Goal: Task Accomplishment & Management: Manage account settings

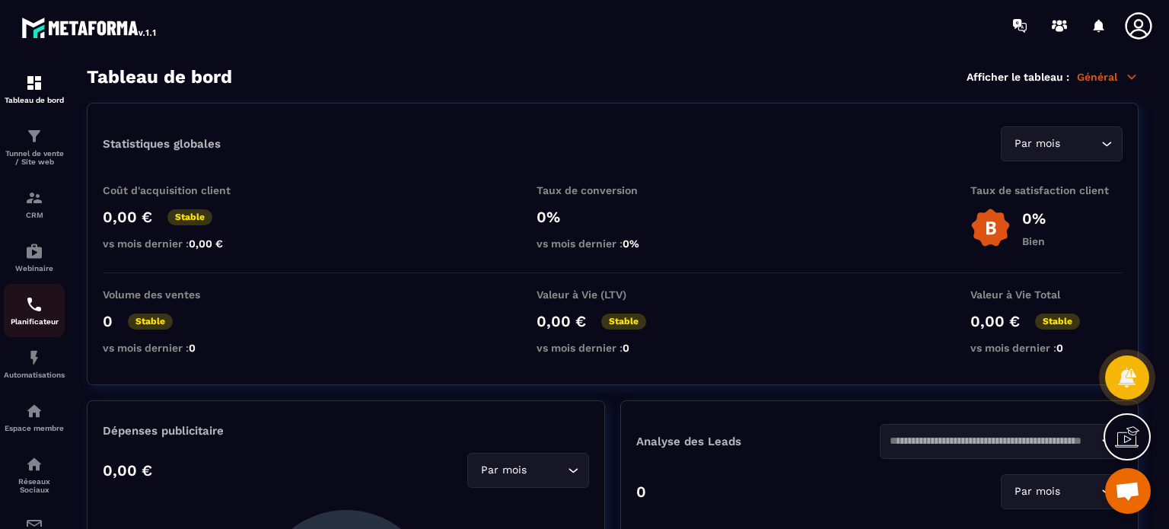
click at [57, 337] on link "Planificateur" at bounding box center [34, 310] width 61 height 53
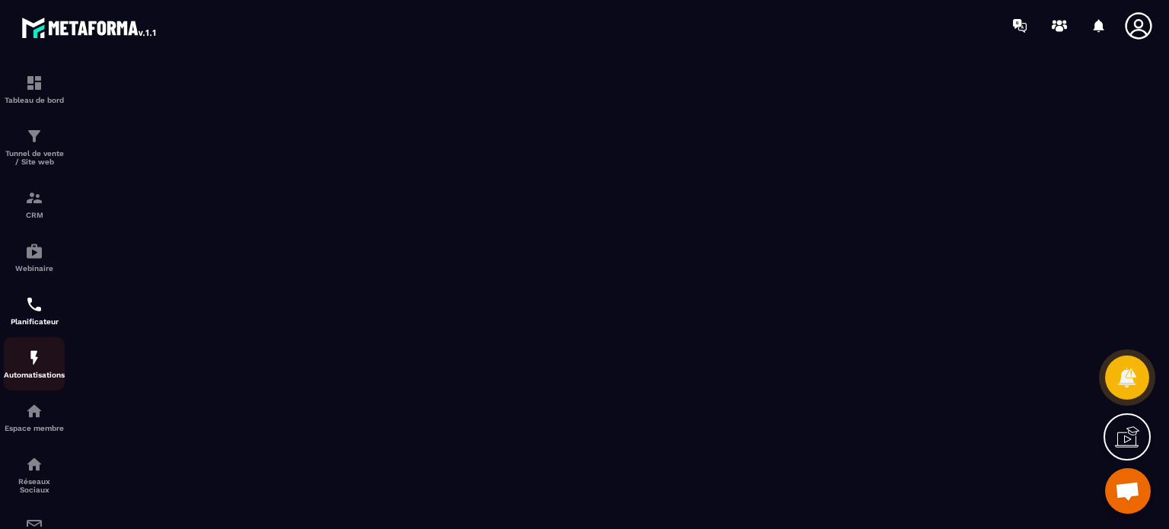
click at [43, 369] on div "Automatisations" at bounding box center [34, 364] width 61 height 30
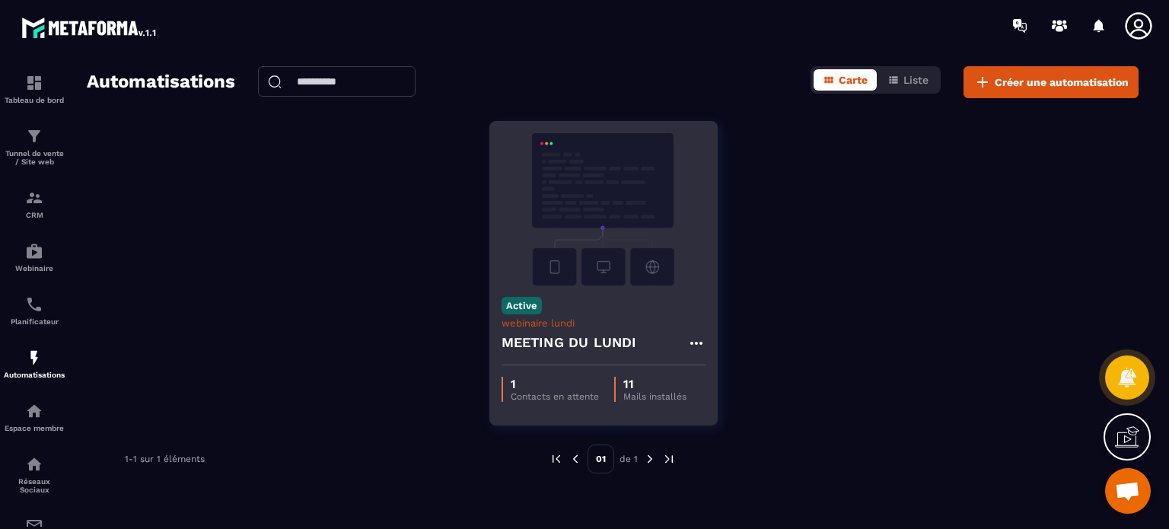
click at [636, 333] on h4 "MEETING DU LUNDI" at bounding box center [570, 342] width 136 height 21
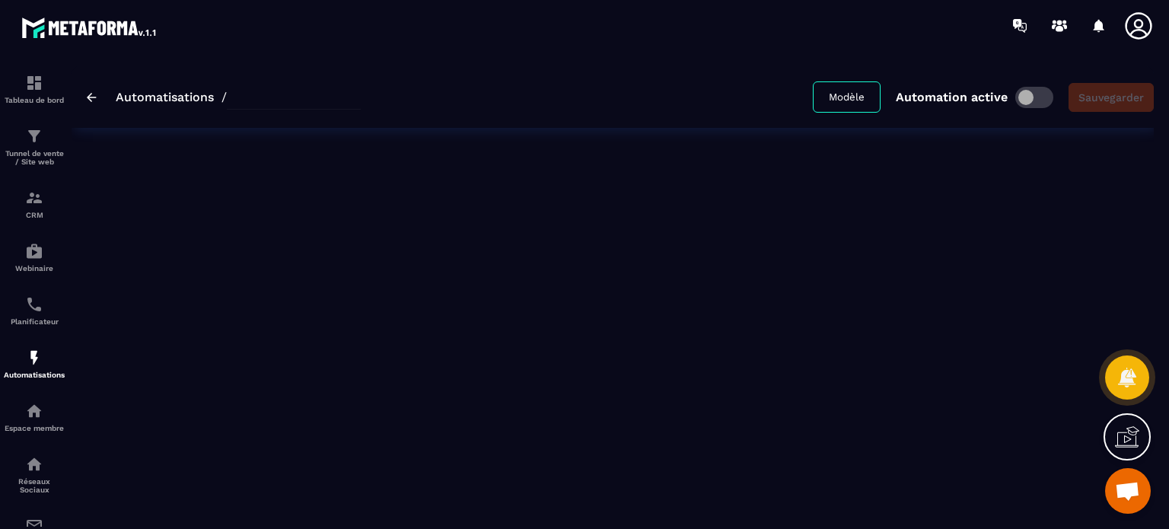
type input "**********"
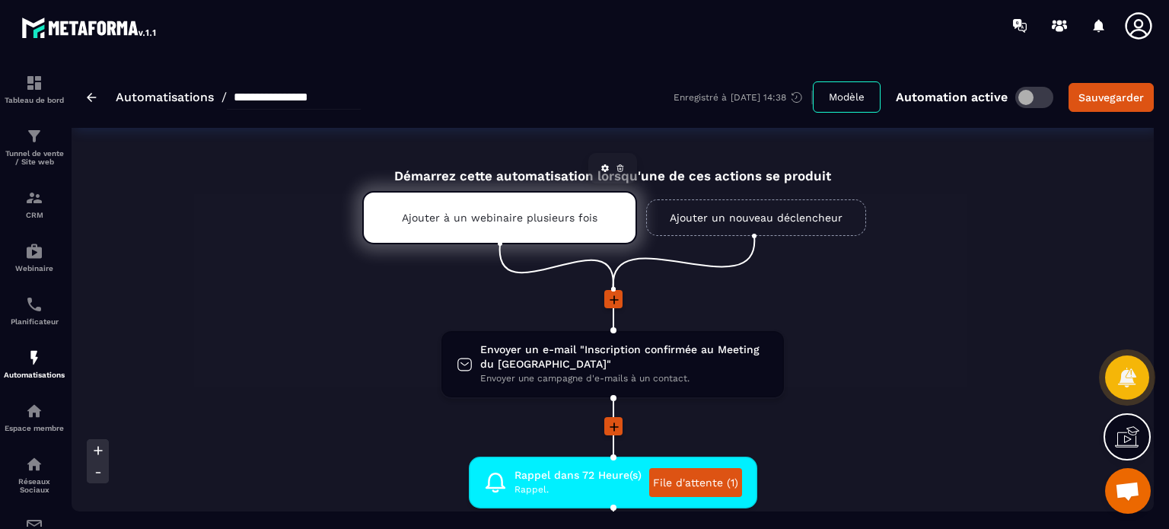
click at [522, 215] on p "Ajouter à un webinaire plusieurs fois" at bounding box center [500, 218] width 196 height 12
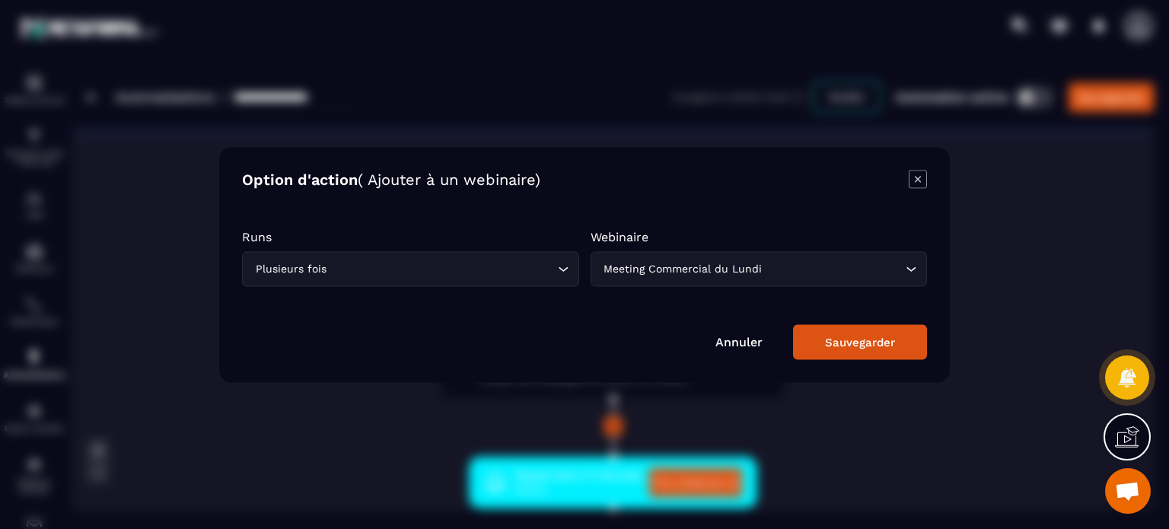
click at [877, 341] on div "Sauvegarder" at bounding box center [860, 342] width 70 height 14
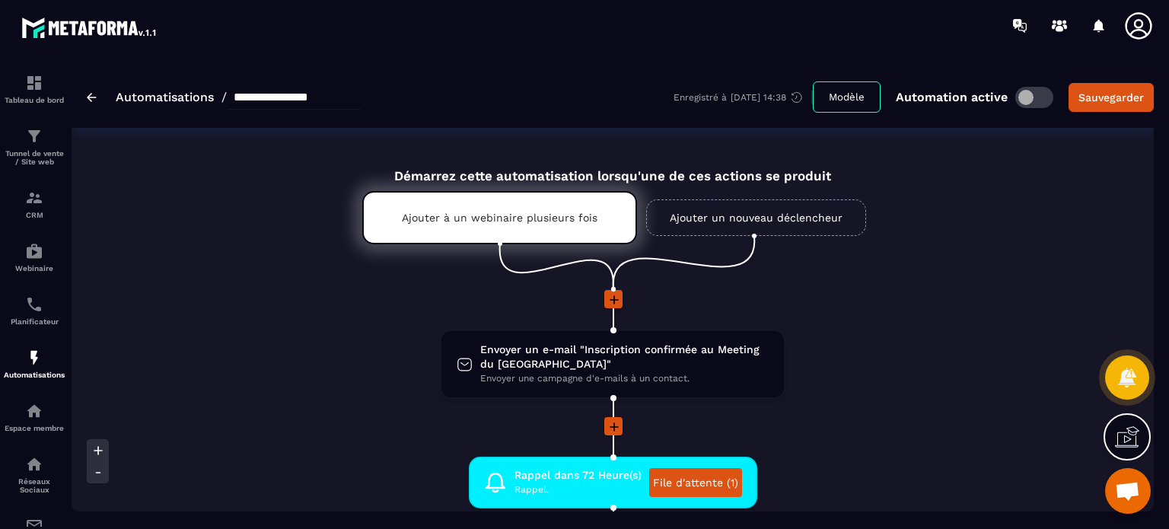
click at [364, 368] on li "Envoyer un e-mail "Inscription confirmée au Meeting du Lundi" Envoyer une campa…" at bounding box center [613, 374] width 720 height 88
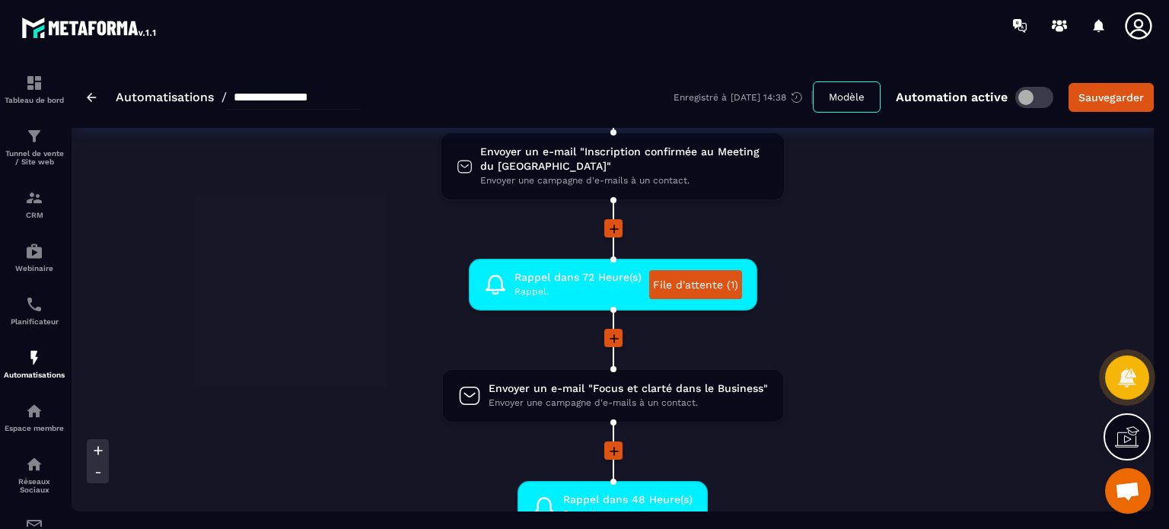
scroll to position [305, 0]
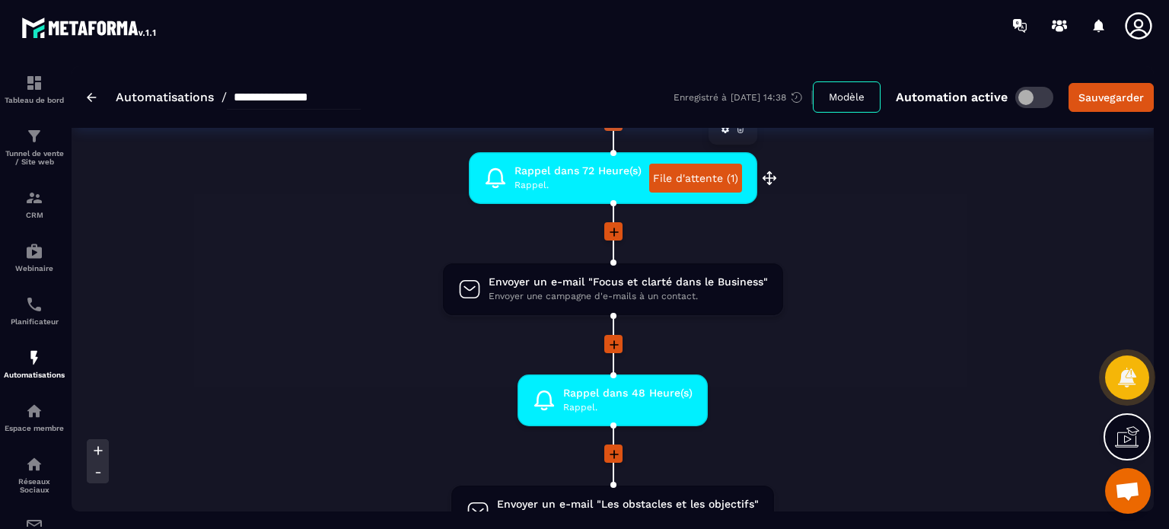
click at [704, 179] on link "File d'attente (1)" at bounding box center [695, 178] width 93 height 29
click at [859, 394] on li "Rappel dans 48 Heure(s) Rappel. drag-arrow" at bounding box center [613, 410] width 720 height 70
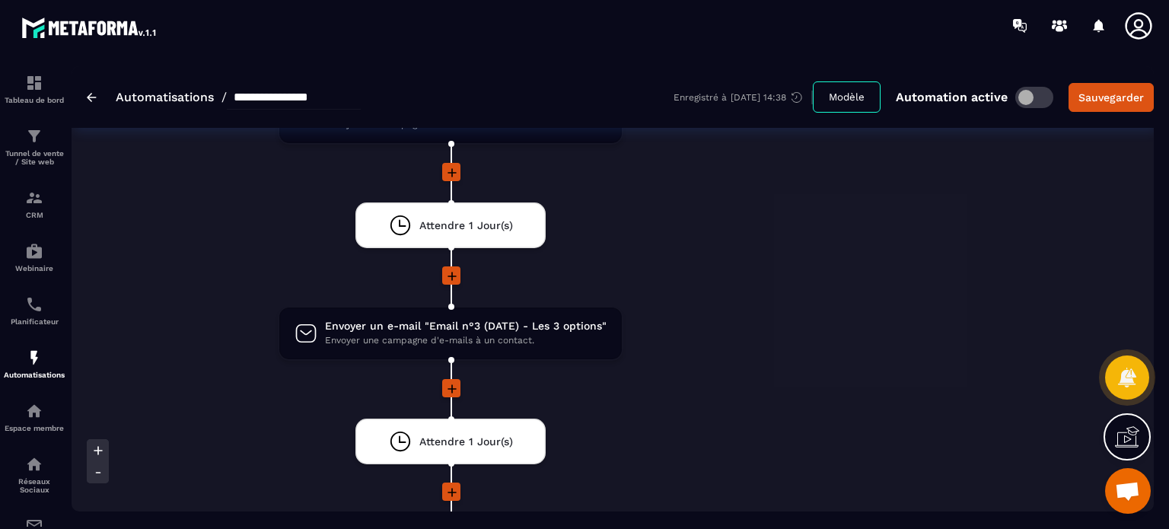
scroll to position [2040, 0]
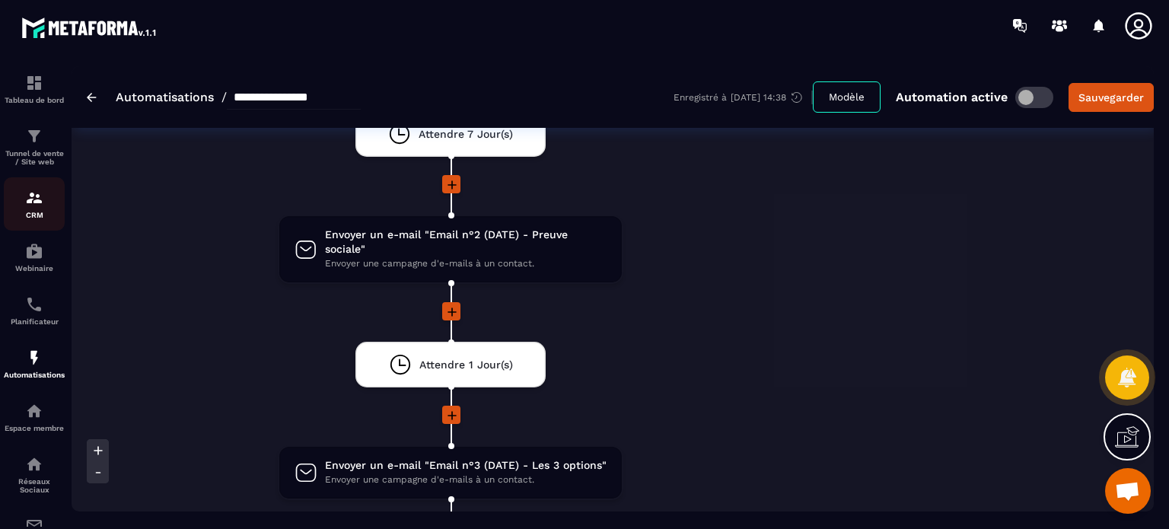
click at [27, 195] on img at bounding box center [34, 198] width 18 height 18
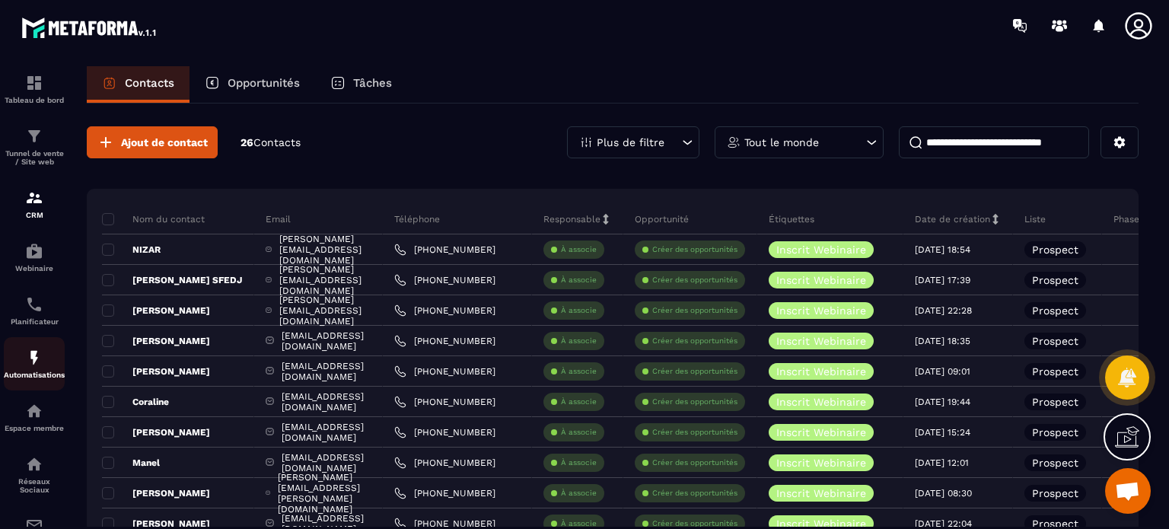
click at [34, 372] on div "Automatisations" at bounding box center [34, 364] width 61 height 30
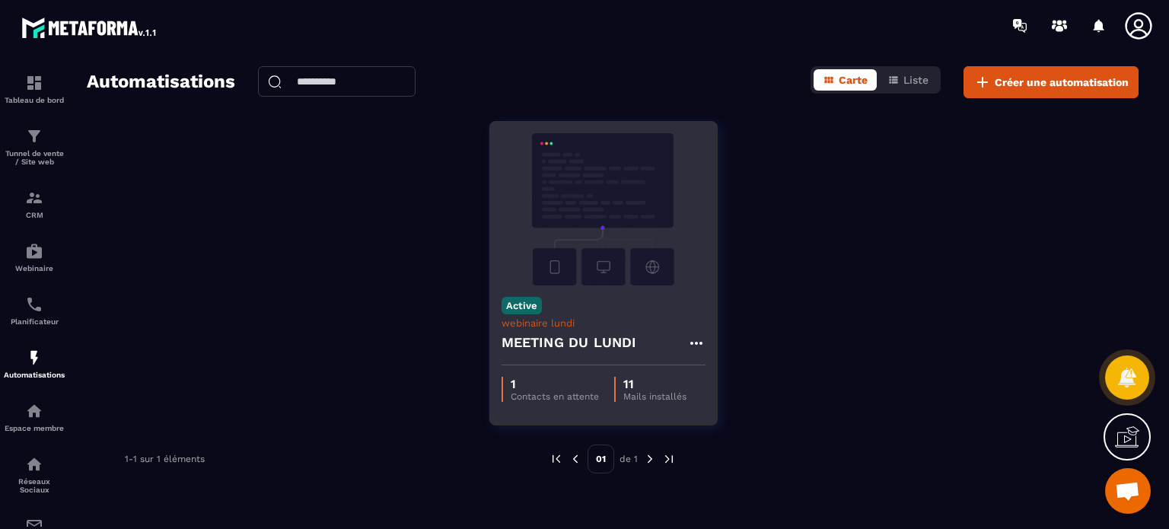
click at [625, 311] on div "Active webinaire lundi MEETING DU LUNDI" at bounding box center [603, 326] width 227 height 80
click at [612, 221] on img at bounding box center [604, 209] width 204 height 152
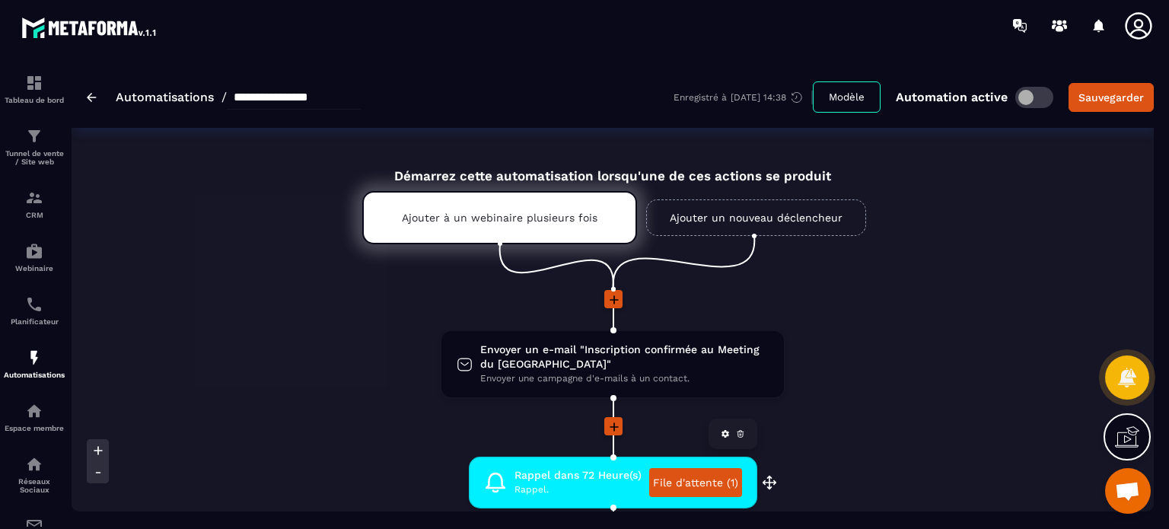
click at [594, 483] on span "Rappel." at bounding box center [578, 490] width 127 height 14
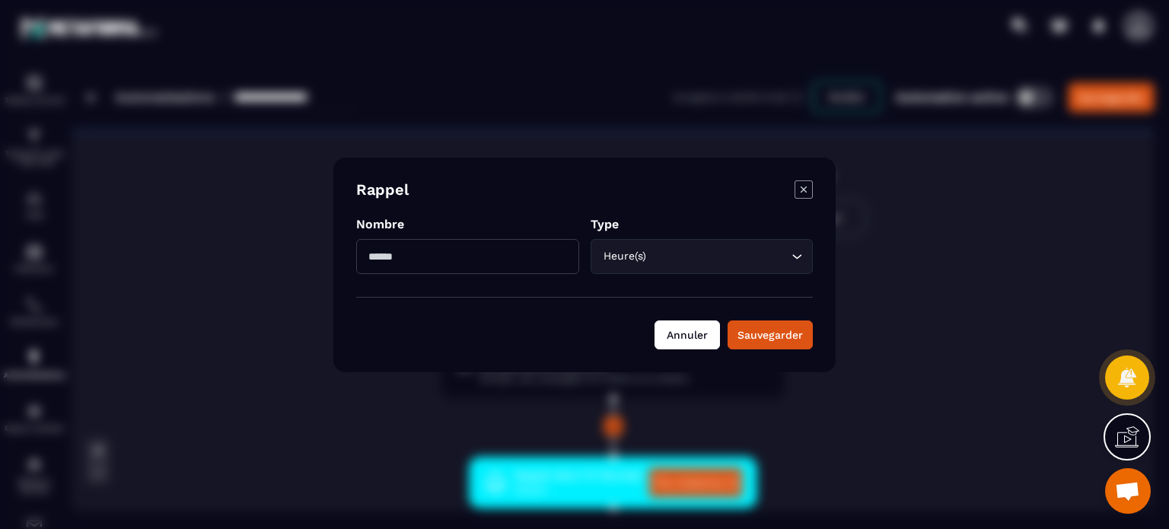
click at [682, 334] on button "Annuler" at bounding box center [687, 335] width 65 height 29
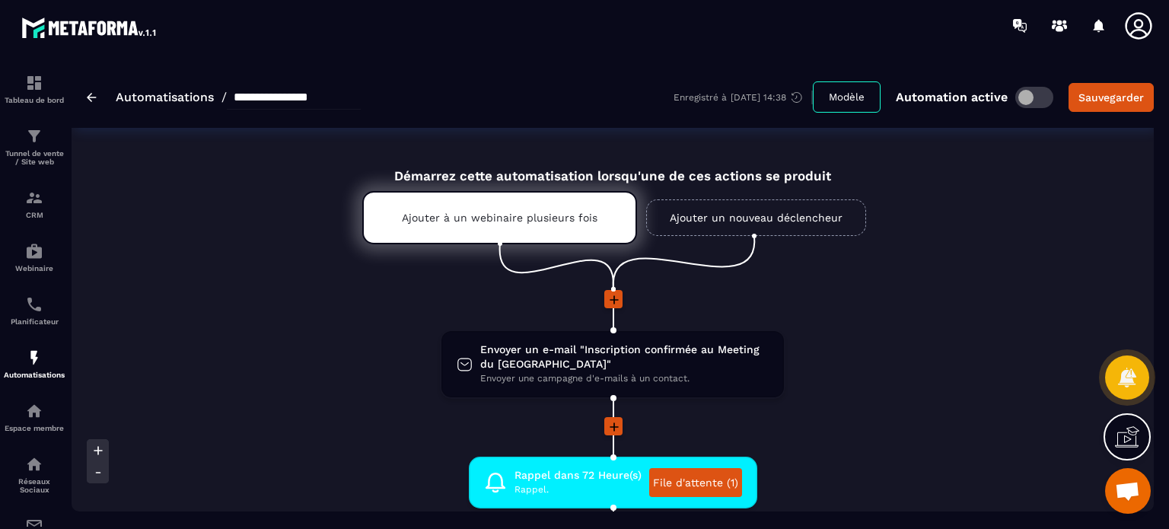
click at [847, 458] on li "Rappel dans 72 Heure(s) Rappel. File d'attente (1) drag-arrow" at bounding box center [613, 492] width 720 height 70
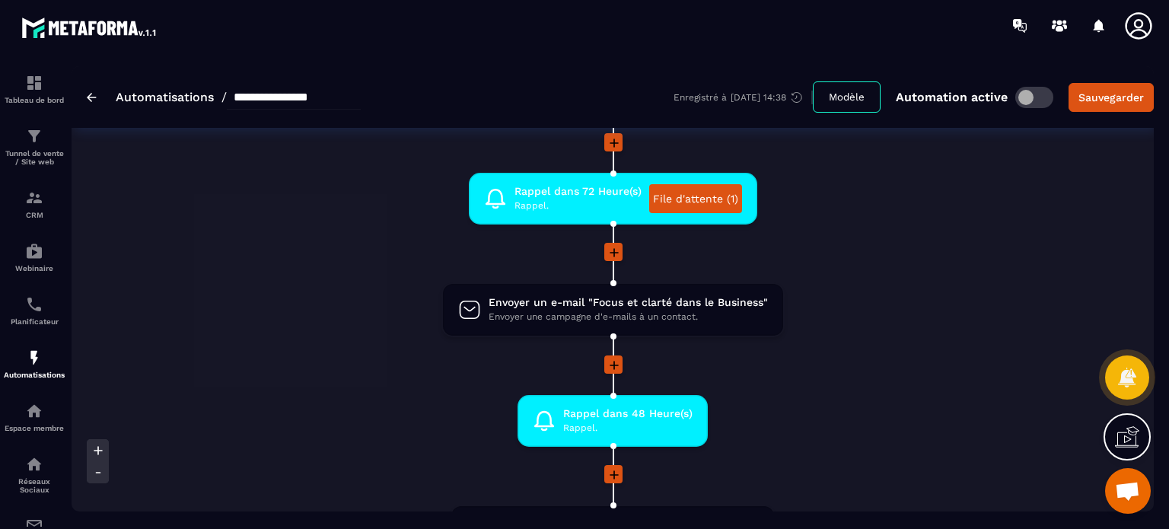
scroll to position [305, 0]
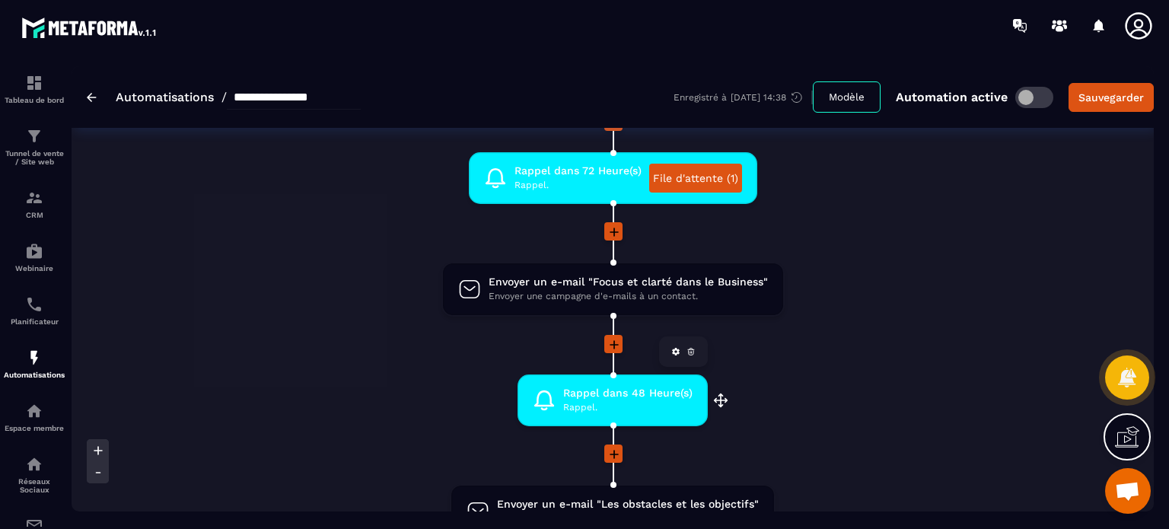
click at [594, 408] on span "Rappel." at bounding box center [627, 407] width 129 height 14
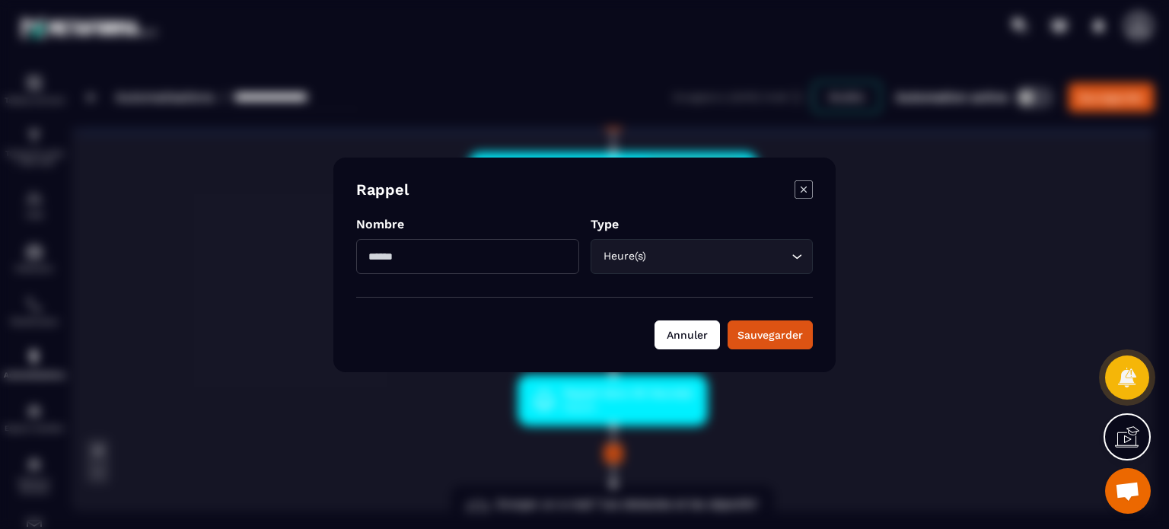
click at [681, 348] on button "Annuler" at bounding box center [687, 335] width 65 height 29
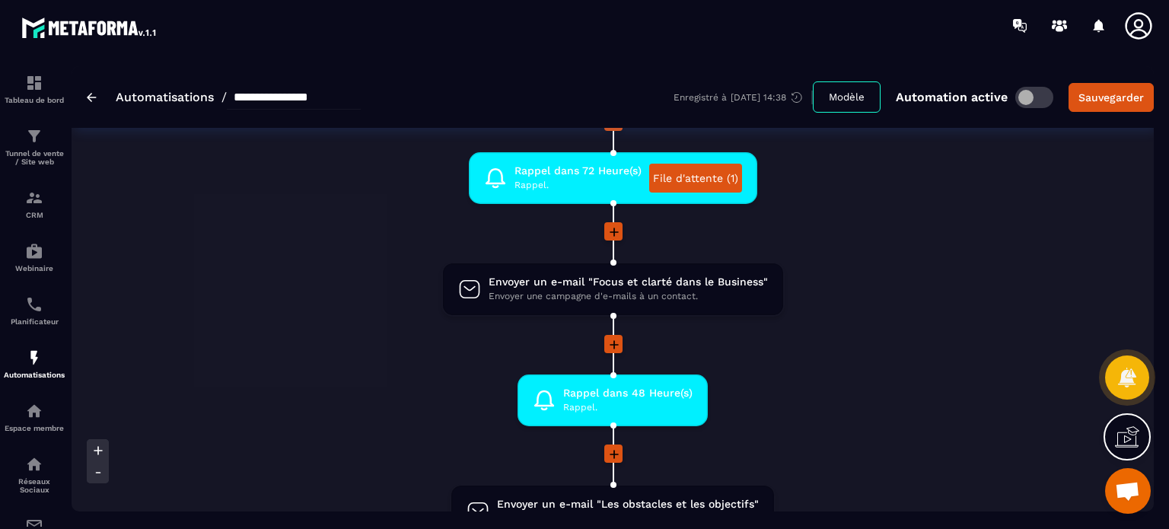
click at [842, 413] on li "Rappel dans 48 Heure(s) Rappel. drag-arrow" at bounding box center [613, 410] width 720 height 70
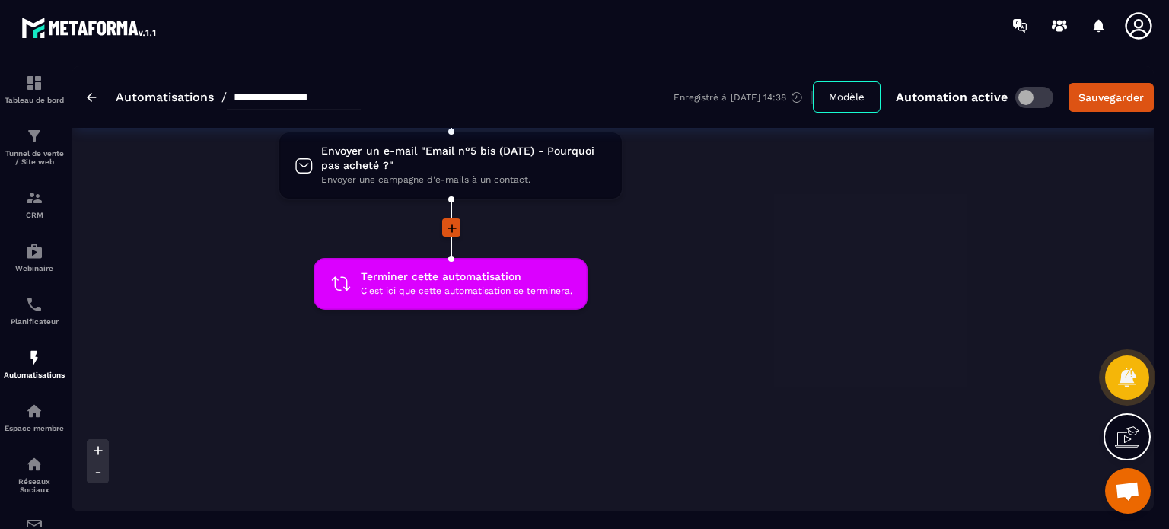
scroll to position [2829, 0]
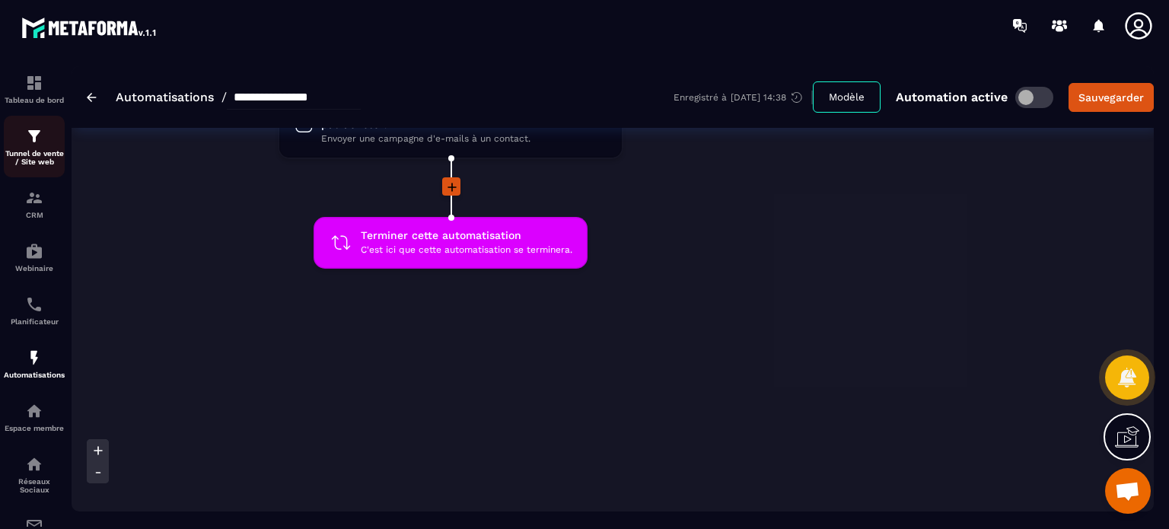
click at [46, 159] on p "Tunnel de vente / Site web" at bounding box center [34, 157] width 61 height 17
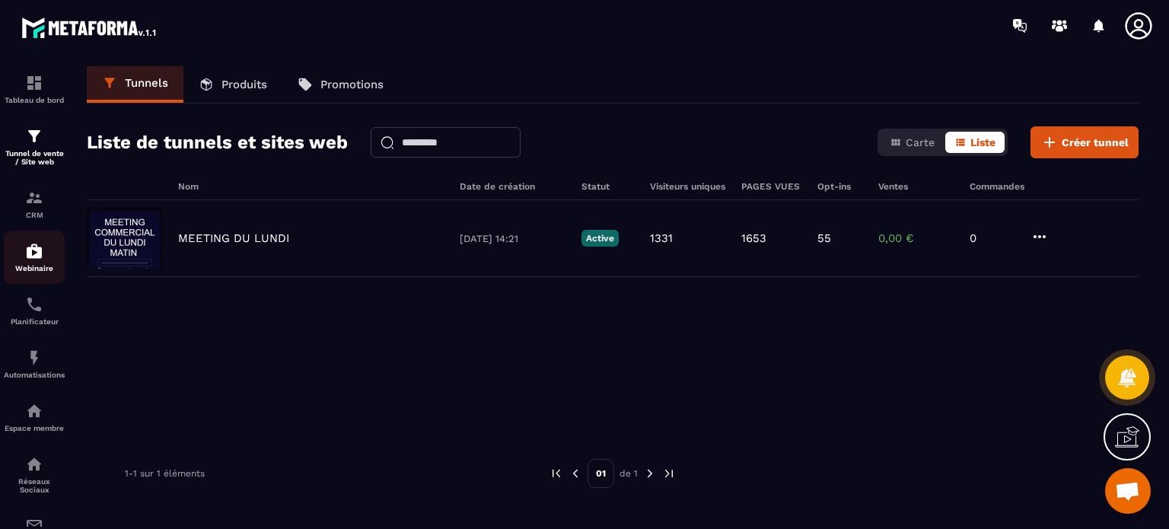
click at [36, 272] on p "Webinaire" at bounding box center [34, 268] width 61 height 8
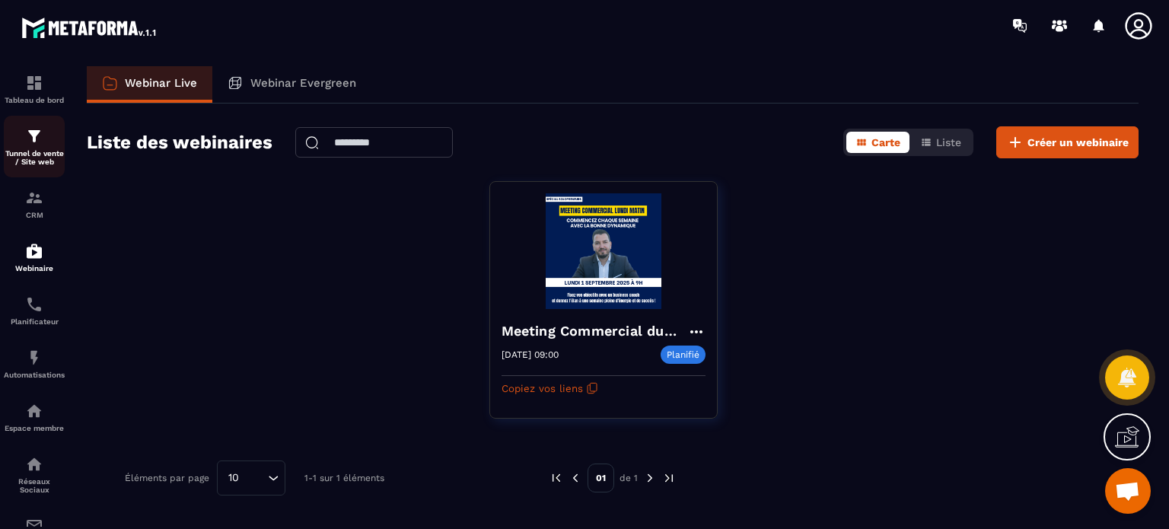
click at [4, 152] on p "Tunnel de vente / Site web" at bounding box center [34, 157] width 61 height 17
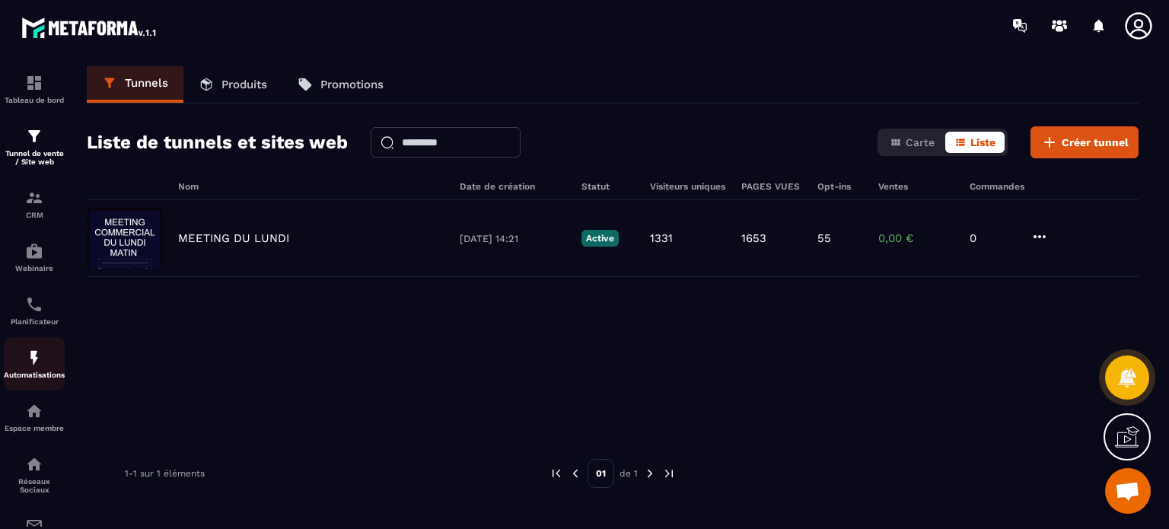
click at [31, 363] on img at bounding box center [34, 358] width 18 height 18
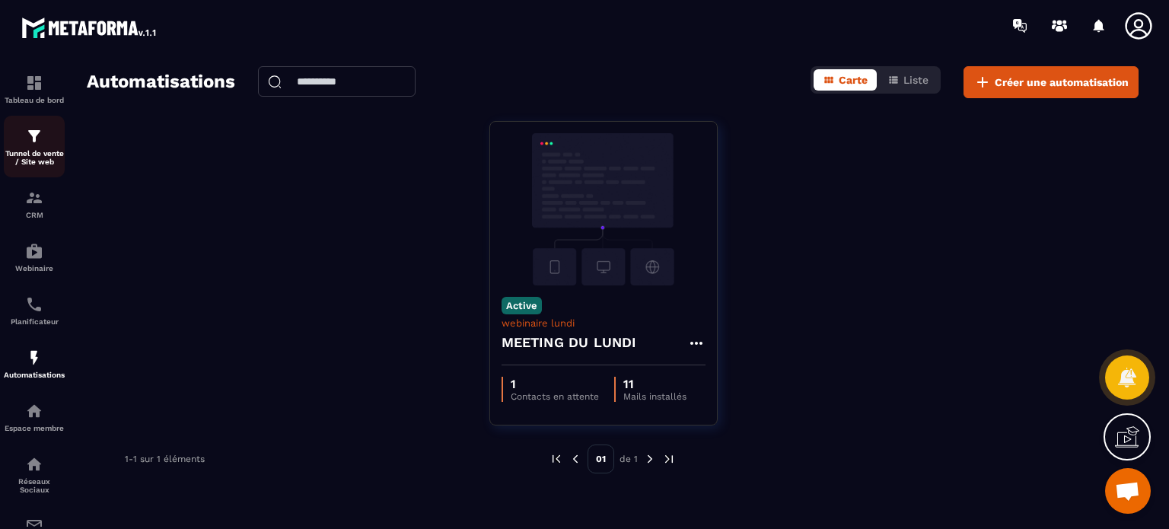
click at [38, 166] on p "Tunnel de vente / Site web" at bounding box center [34, 157] width 61 height 17
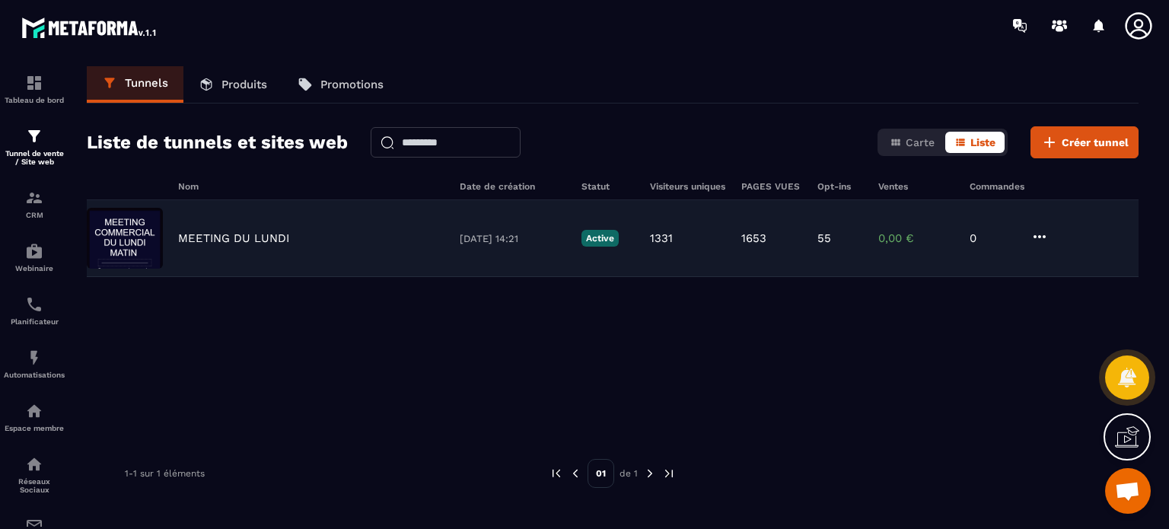
click at [218, 239] on p "MEETING DU LUNDI" at bounding box center [233, 238] width 111 height 14
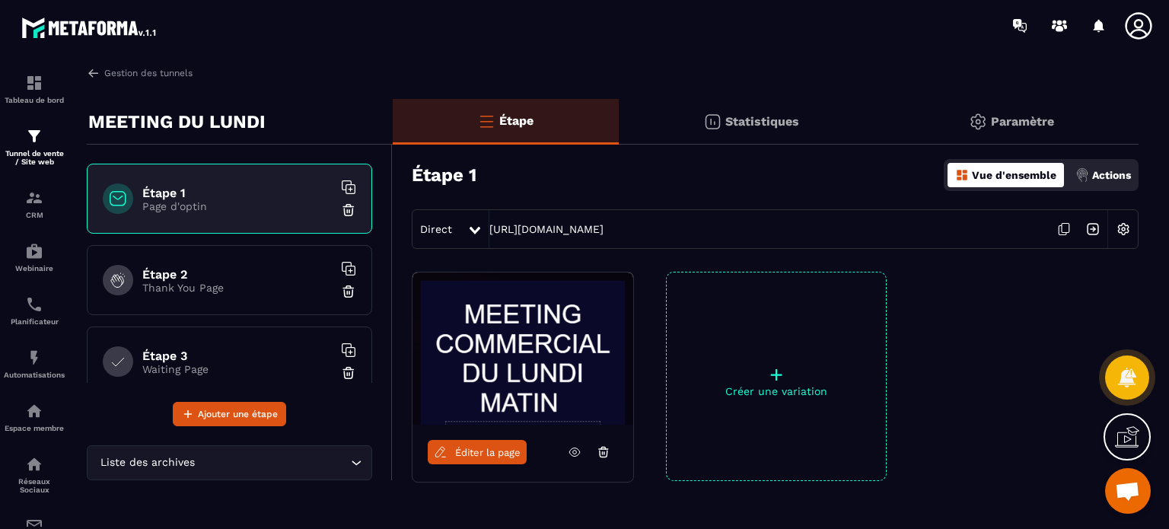
click at [1106, 188] on div "Vue d'ensemble Actions" at bounding box center [1041, 175] width 195 height 32
click at [1103, 182] on div "Actions" at bounding box center [1103, 175] width 63 height 24
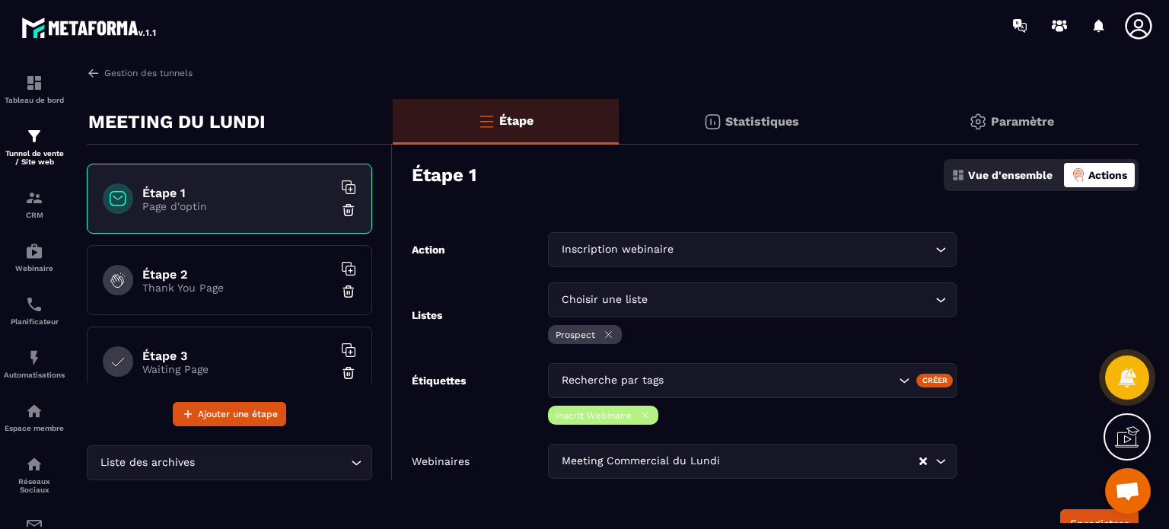
click at [1092, 314] on form "Action Inscription webinaire Loading... Listes Choisir une liste Loading... Pro…" at bounding box center [766, 385] width 746 height 306
click at [1071, 519] on button "Enregistrer" at bounding box center [1100, 523] width 78 height 29
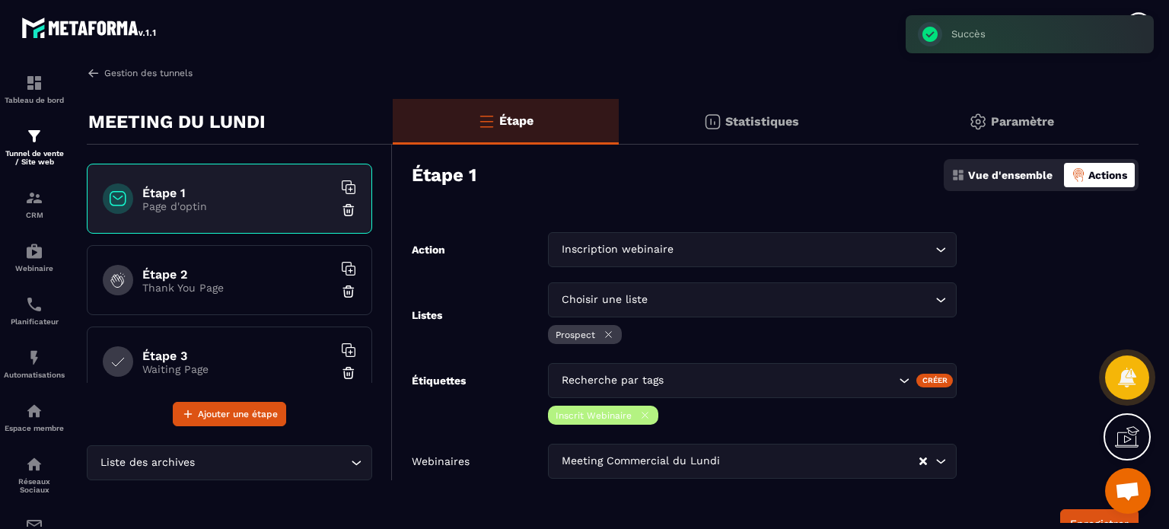
click at [134, 75] on link "Gestion des tunnels" at bounding box center [140, 73] width 106 height 14
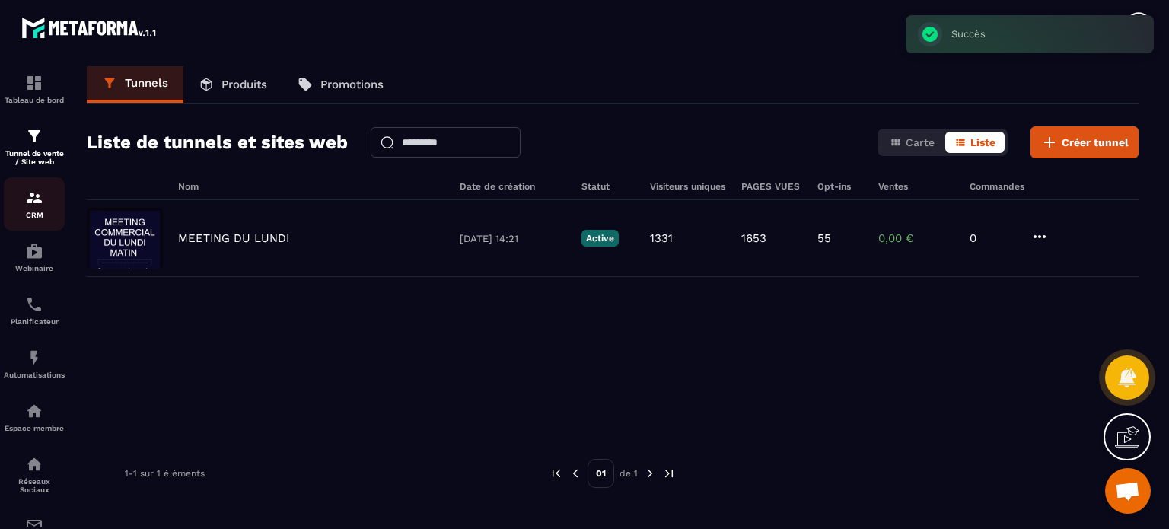
click at [20, 193] on div "CRM" at bounding box center [34, 204] width 61 height 30
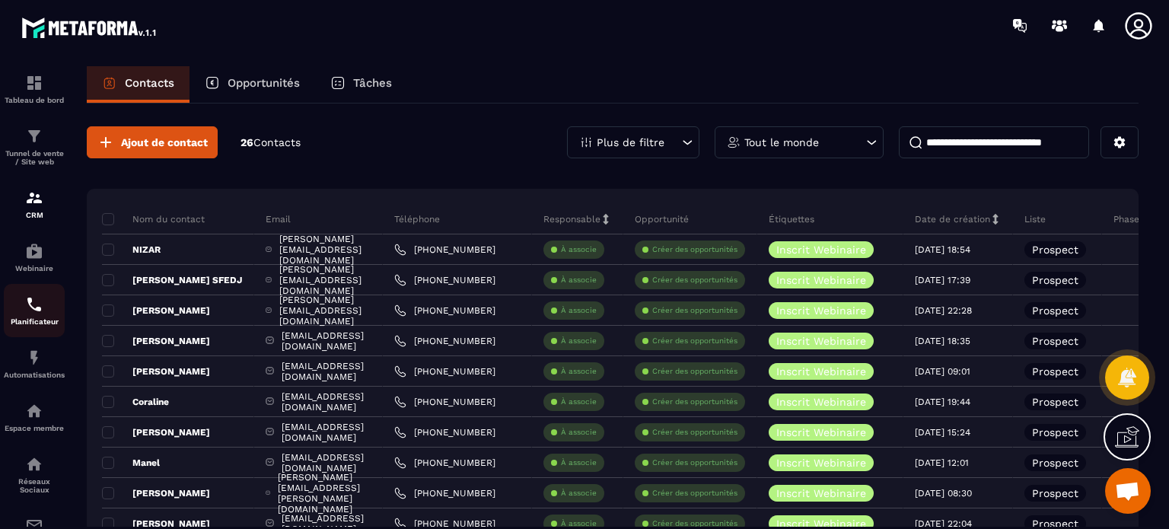
click at [36, 310] on img at bounding box center [34, 304] width 18 height 18
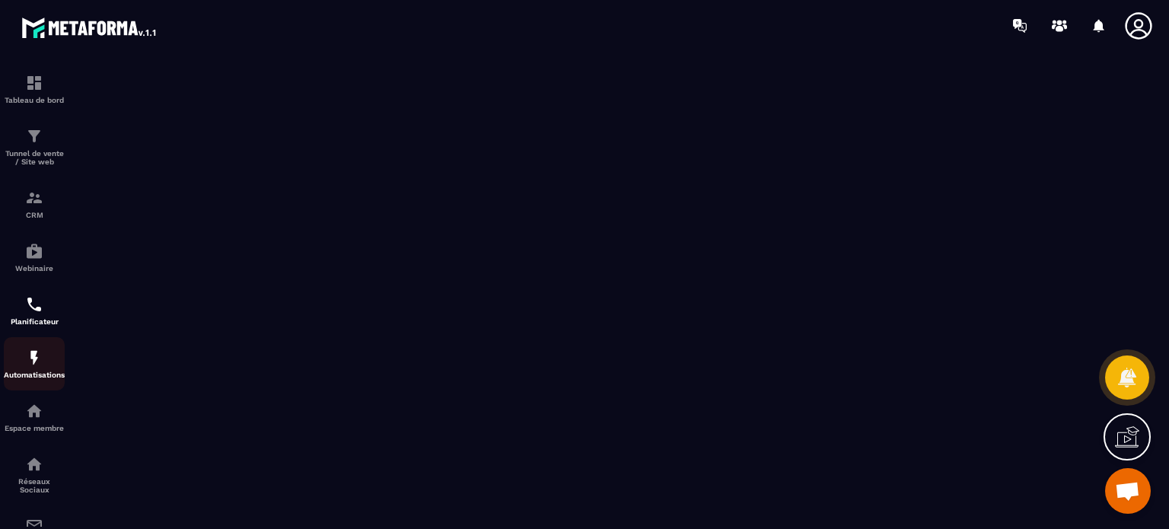
click at [32, 363] on img at bounding box center [34, 358] width 18 height 18
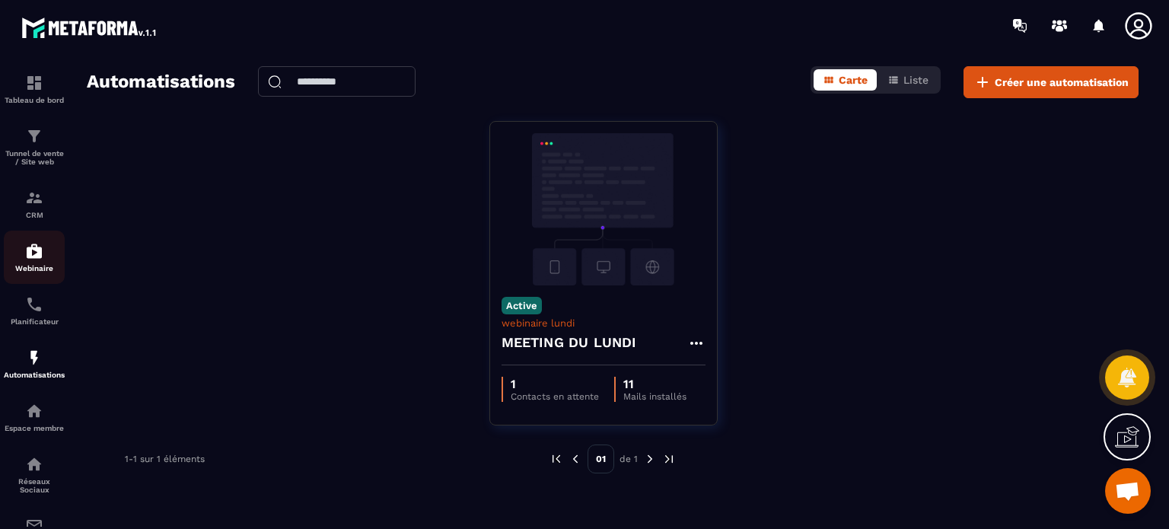
click at [34, 260] on img at bounding box center [34, 251] width 18 height 18
